Goal: Obtain resource: Download file/media

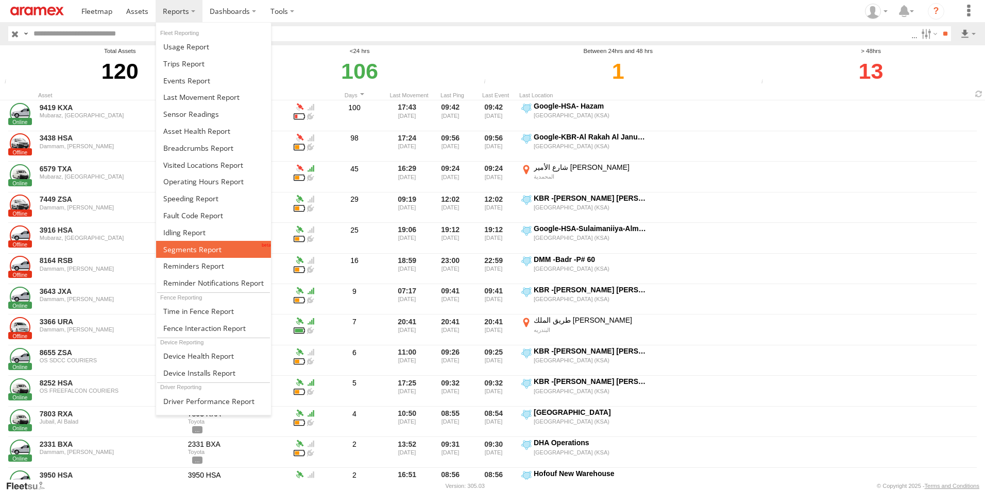
click at [193, 247] on span at bounding box center [192, 250] width 58 height 10
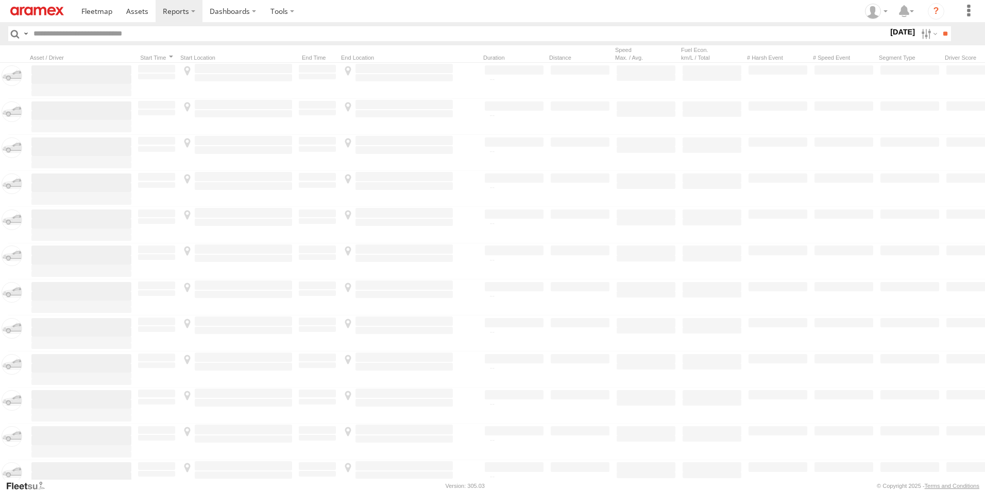
click at [894, 31] on label "[DATE]" at bounding box center [902, 31] width 29 height 11
click at [0, 0] on label at bounding box center [0, 0] width 0 height 0
click at [0, 0] on span "[GEOGRAPHIC_DATA] (KSA)" at bounding box center [0, 0] width 0 height 0
click at [0, 0] on span "DHA - Dharan" at bounding box center [0, 0] width 0 height 0
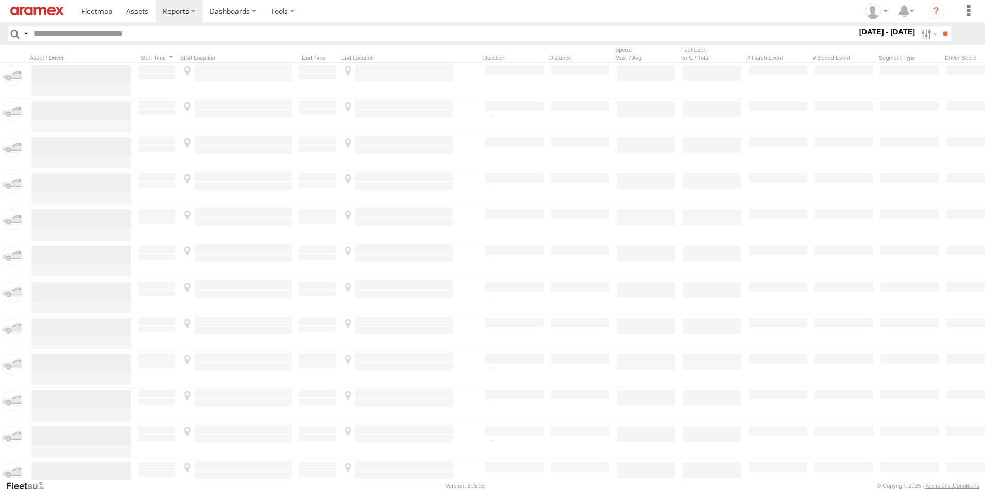
click at [0, 0] on span "DHA Logistics" at bounding box center [0, 0] width 0 height 0
click at [0, 0] on span "Defleeted Vehicles DHA" at bounding box center [0, 0] width 0 height 0
click at [944, 29] on input "**" at bounding box center [945, 33] width 12 height 15
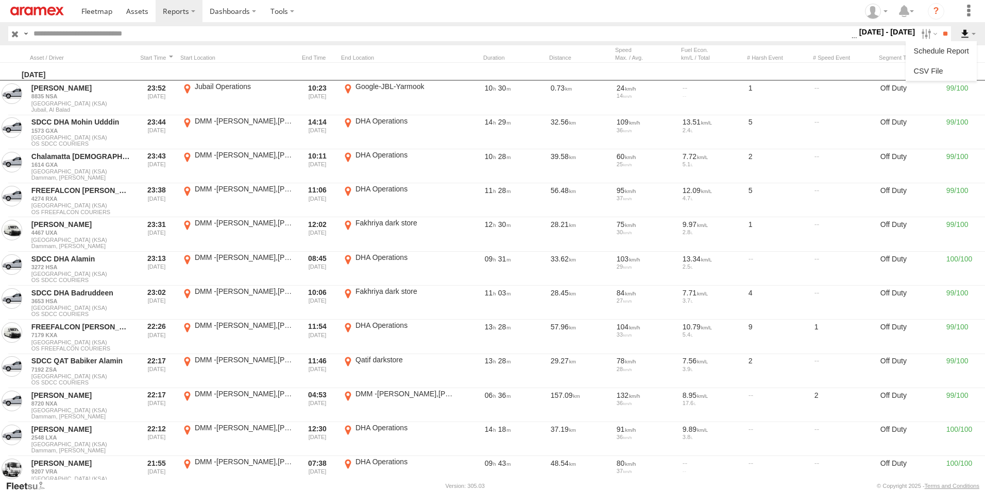
click at [964, 33] on label at bounding box center [968, 33] width 18 height 15
click at [931, 61] on li at bounding box center [940, 71] width 71 height 20
click at [923, 65] on link at bounding box center [941, 70] width 63 height 15
